Goal: Complete application form

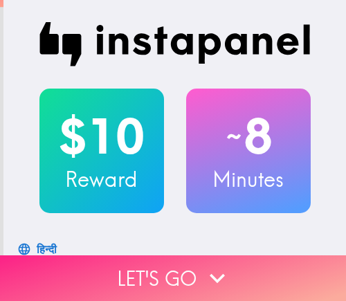
drag, startPoint x: 250, startPoint y: 267, endPoint x: 329, endPoint y: 256, distance: 79.8
click at [250, 267] on button "Let's go" at bounding box center [173, 279] width 346 height 46
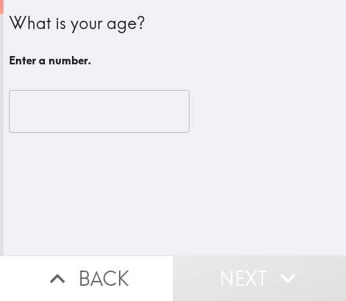
click at [80, 118] on input "number" at bounding box center [99, 111] width 181 height 43
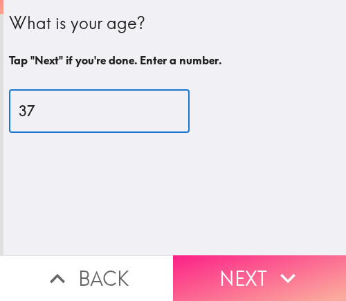
type input "37"
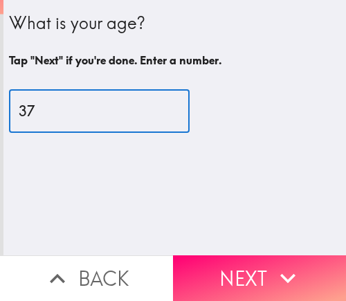
click at [213, 274] on button "Next" at bounding box center [259, 279] width 173 height 46
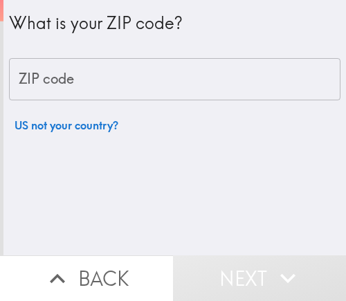
drag, startPoint x: 131, startPoint y: 83, endPoint x: 136, endPoint y: 104, distance: 21.5
click at [131, 83] on input "ZIP code" at bounding box center [175, 79] width 332 height 43
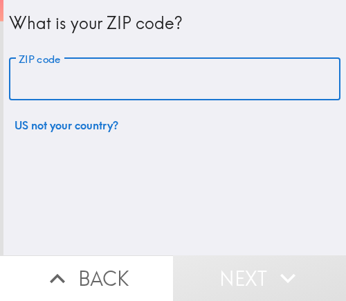
click at [167, 82] on input "ZIP code" at bounding box center [175, 79] width 332 height 43
paste input "33612"
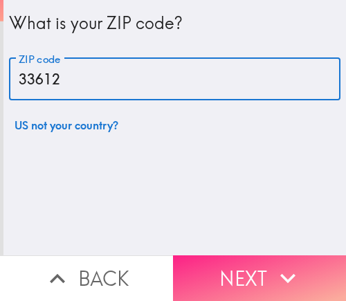
type input "33612"
click at [225, 262] on button "Next" at bounding box center [259, 279] width 173 height 46
